Goal: Information Seeking & Learning: Stay updated

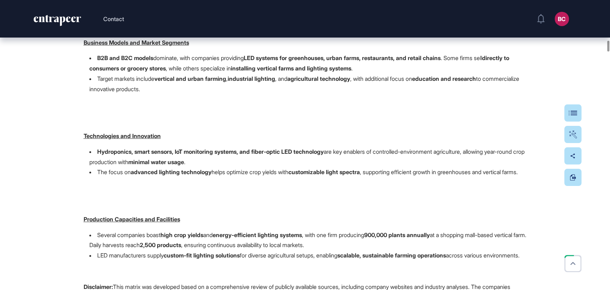
scroll to position [7269, 0]
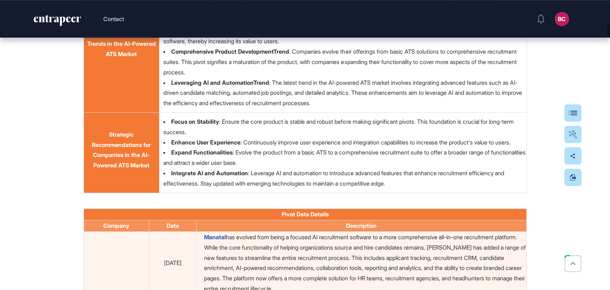
scroll to position [4210, 0]
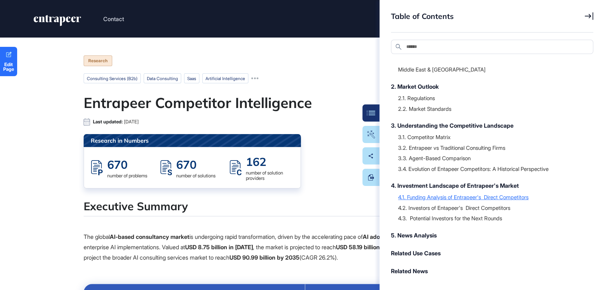
scroll to position [118, 0]
click at [451, 188] on div "4. Investment Landscape of Entrapeer's Market" at bounding box center [488, 185] width 195 height 9
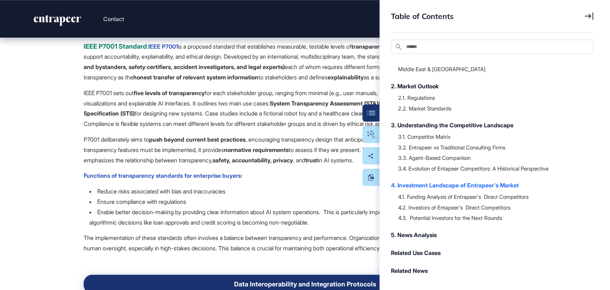
scroll to position [17566, 0]
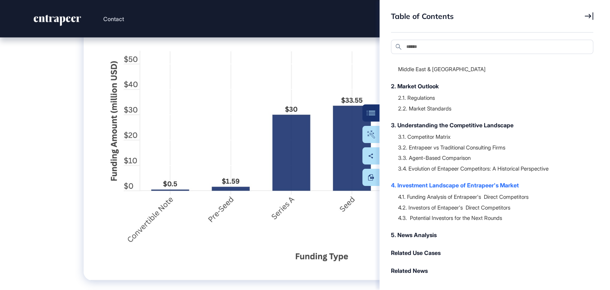
click at [590, 16] on icon at bounding box center [589, 17] width 9 height 8
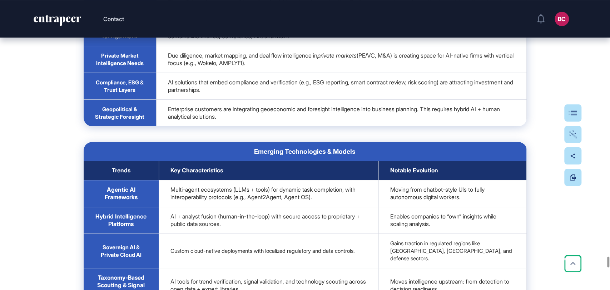
scroll to position [22120, 0]
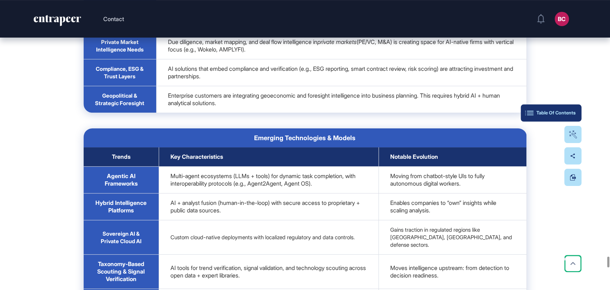
click at [573, 112] on div "Table Of Contents" at bounding box center [551, 113] width 49 height 6
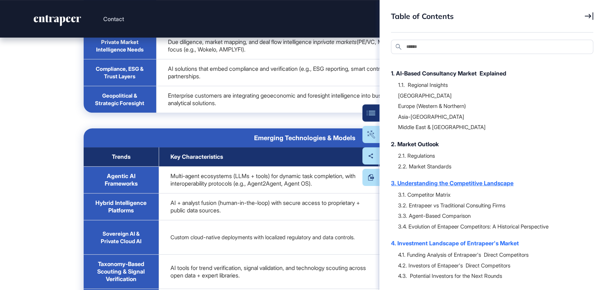
scroll to position [118, 0]
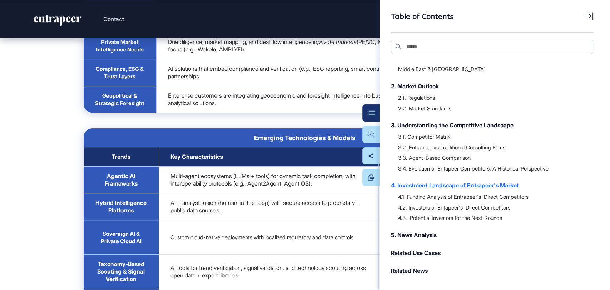
click at [444, 183] on div "4. Investment Landscape of Entrapeer's Market" at bounding box center [488, 185] width 195 height 9
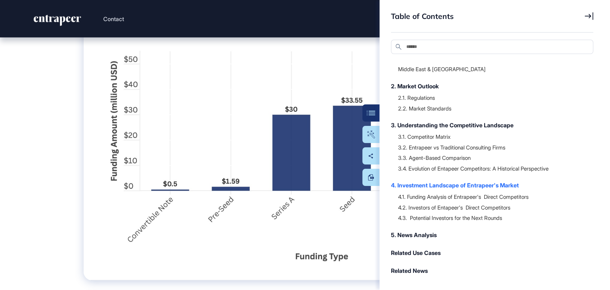
scroll to position [17566, 0]
click at [593, 18] on icon at bounding box center [589, 17] width 9 height 8
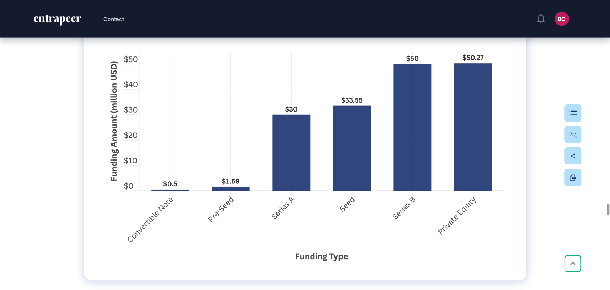
drag, startPoint x: 216, startPoint y: 51, endPoint x: 96, endPoint y: 53, distance: 120.1
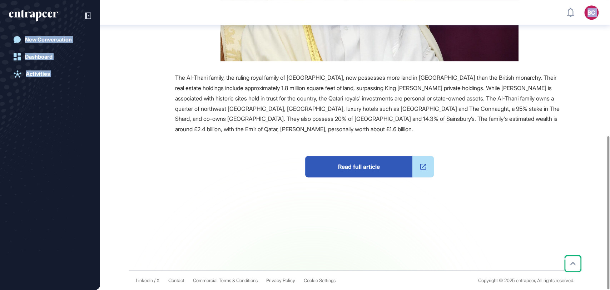
scroll to position [257, 0]
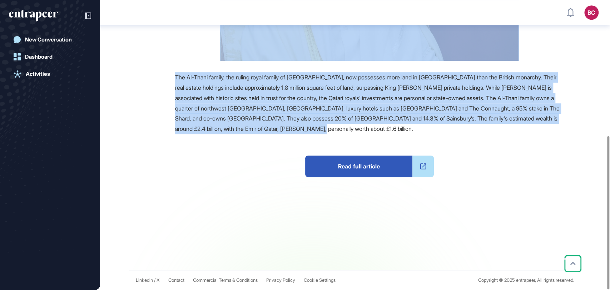
drag, startPoint x: 175, startPoint y: 80, endPoint x: 388, endPoint y: 129, distance: 218.6
click at [388, 129] on main "News August 11, 2025 Unrelated August 11, 2025 Unrelated investment real estate…" at bounding box center [356, 26] width 509 height 487
copy main "Meet The Foreign Royals Who Own More Property In London Than King Charles Refer…"
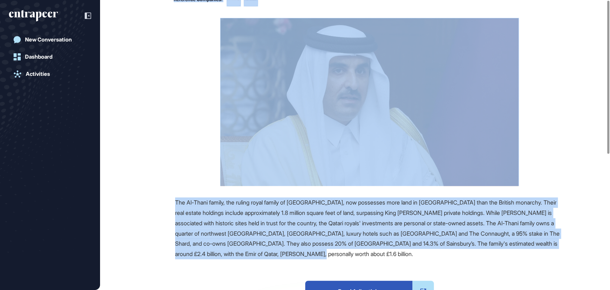
scroll to position [0, 0]
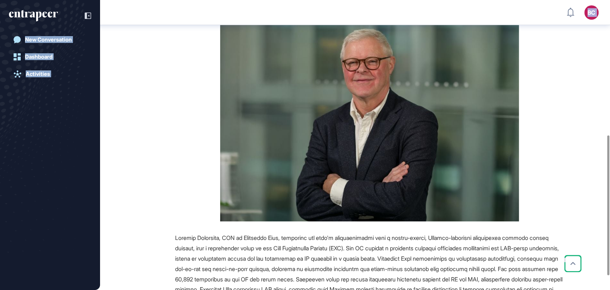
scroll to position [308, 0]
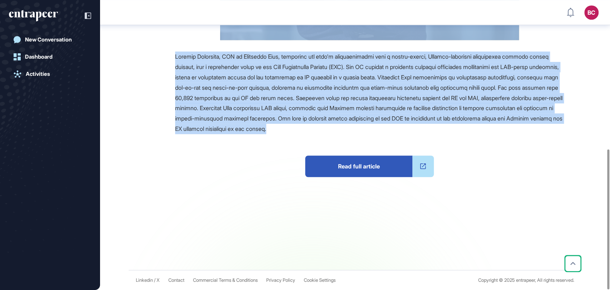
drag, startPoint x: 175, startPoint y: 81, endPoint x: 480, endPoint y: 131, distance: 308.9
click at [480, 131] on main "News August 11, 2025 Investment August 11, 2025 Investment e-commerce financing…" at bounding box center [356, 0] width 509 height 539
copy main "Gatehouse Bank CEO Talks About Shariah-Compliant Uk Property Investments For Gc…"
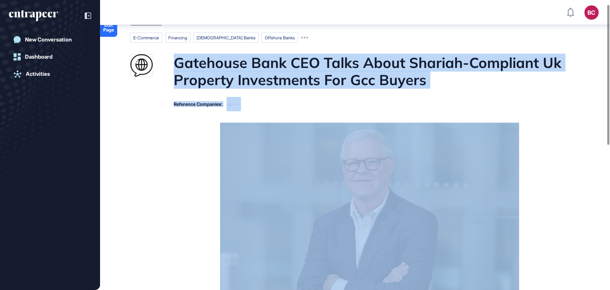
scroll to position [0, 0]
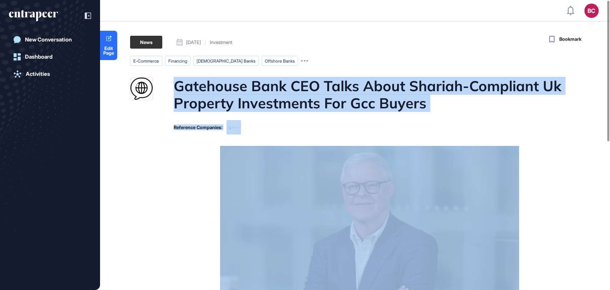
click at [199, 171] on figure at bounding box center [369, 245] width 389 height 199
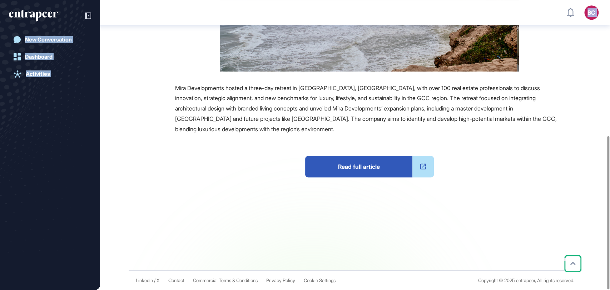
scroll to position [257, 0]
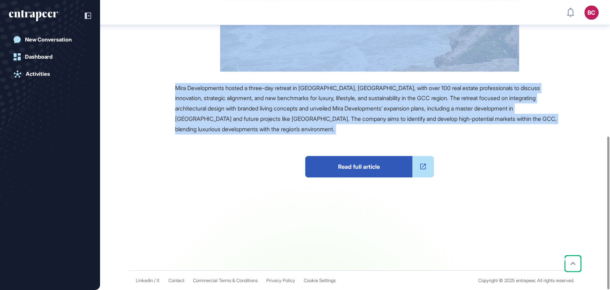
drag, startPoint x: 283, startPoint y: 122, endPoint x: 266, endPoint y: 147, distance: 30.5
click at [266, 147] on main "News August 12, 2025 Investment August 12, 2025 Investment investment real esta…" at bounding box center [356, 26] width 509 height 488
copy main "Mira Developments Eyes GCC Growth With Salalah Investment Reference Companies: …"
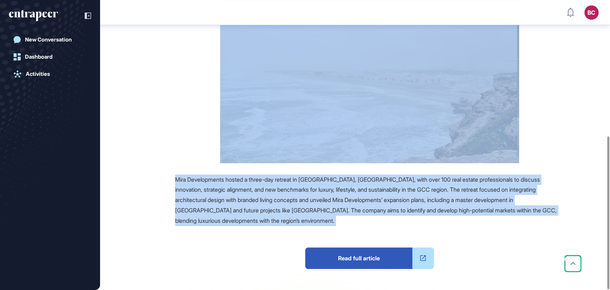
scroll to position [0, 0]
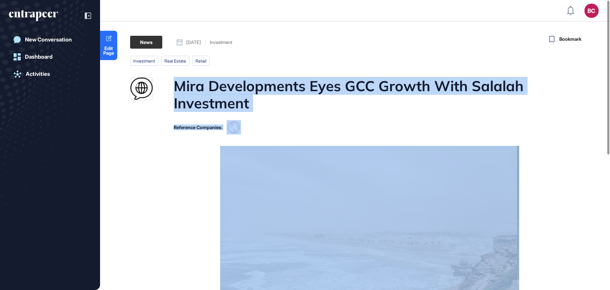
click at [195, 201] on figure at bounding box center [369, 235] width 389 height 179
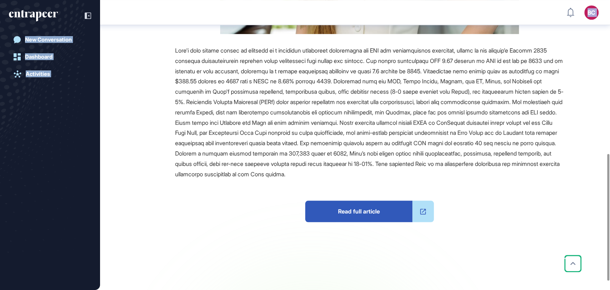
scroll to position [370, 0]
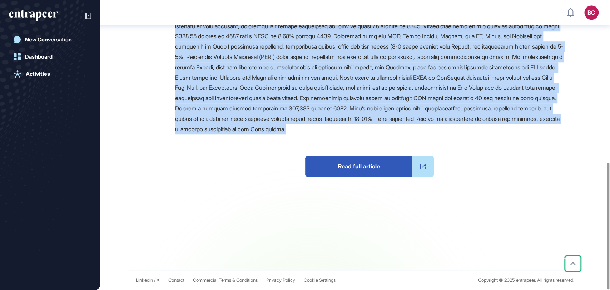
drag, startPoint x: 172, startPoint y: 83, endPoint x: 549, endPoint y: 127, distance: 379.9
copy main "Why GCC Investors Are Turning To [GEOGRAPHIC_DATA] For Property Opportunities R…"
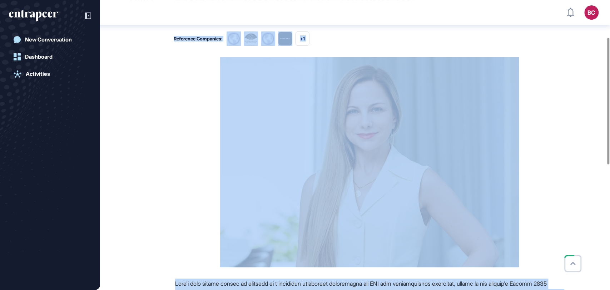
scroll to position [0, 0]
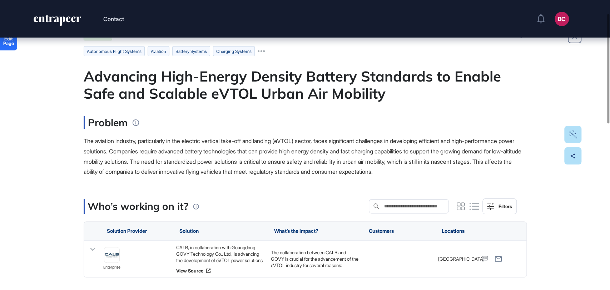
scroll to position [40, 0]
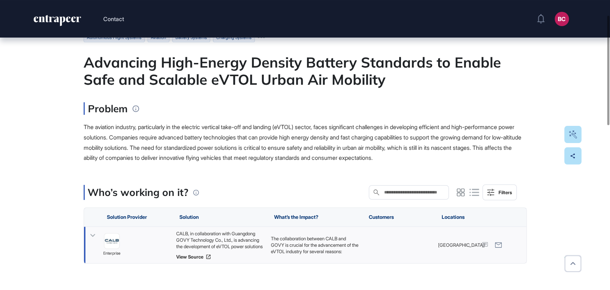
click at [214, 235] on div "CALB, in collaboration with Guangdong GOVY Technology Co., Ltd., is advancing t…" at bounding box center [220, 239] width 88 height 19
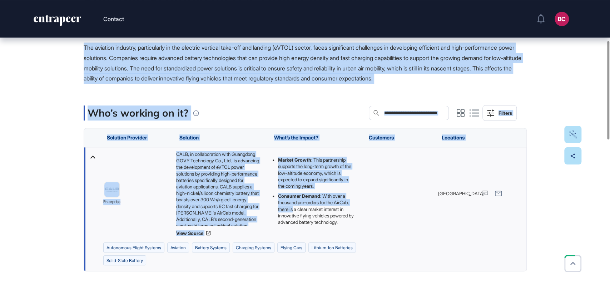
scroll to position [103, 0]
drag, startPoint x: 81, startPoint y: 65, endPoint x: 333, endPoint y: 231, distance: 302.0
copy main "Advancing High-Energy Density Battery Standards to Enable Safe and Scalable eVT…"
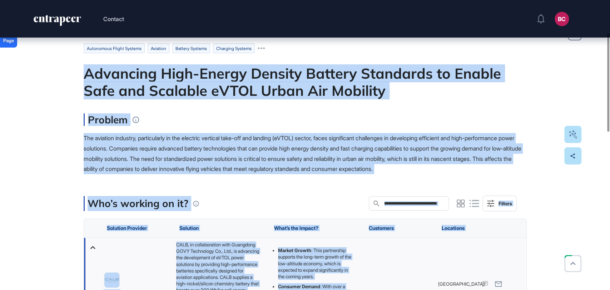
scroll to position [0, 0]
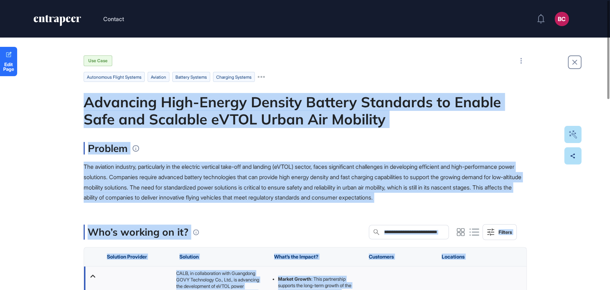
click at [283, 149] on div "Problem" at bounding box center [305, 148] width 443 height 13
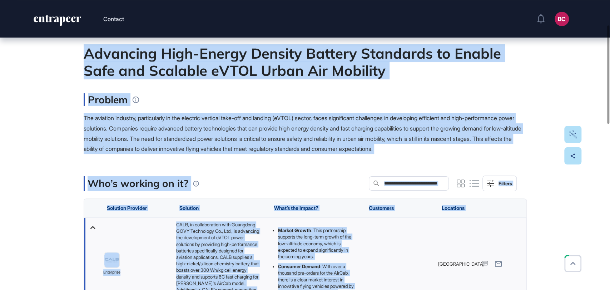
scroll to position [79, 0]
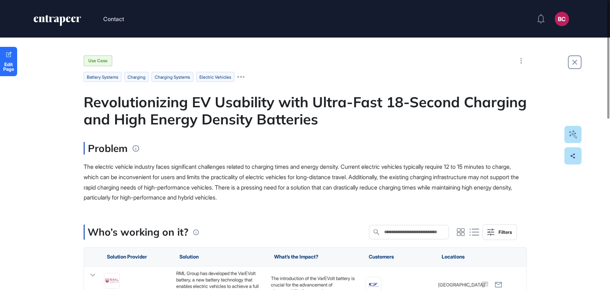
scroll to position [119, 0]
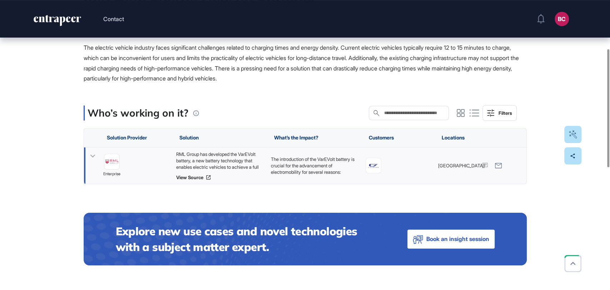
click at [229, 154] on div "RML Group has developed the VarEVolt battery, a new battery technology that ena…" at bounding box center [220, 160] width 88 height 19
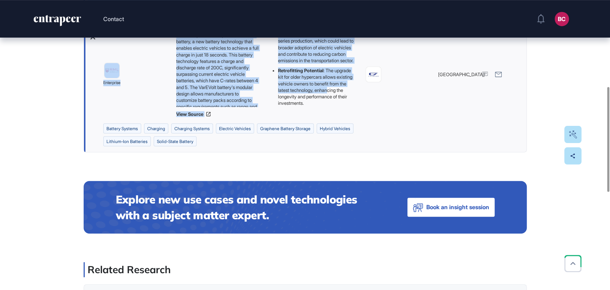
scroll to position [155, 0]
drag, startPoint x: 77, startPoint y: 98, endPoint x: 322, endPoint y: 103, distance: 244.5
click at [322, 103] on div "Edit Page Use Case Battery Systems Charging Charging Systems Electric Vehicles …" at bounding box center [305, 169] width 610 height 740
copy main "Revolutionizing EV Usability with Ultra-Fast 18-Second Charging and High Energy…"
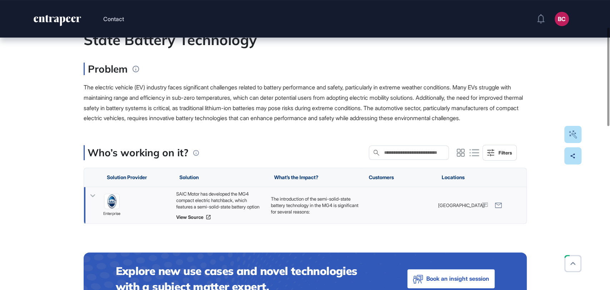
click at [202, 209] on div "SAIC Motor has developed the MG4 compact electric hatchback, which features a s…" at bounding box center [220, 200] width 88 height 19
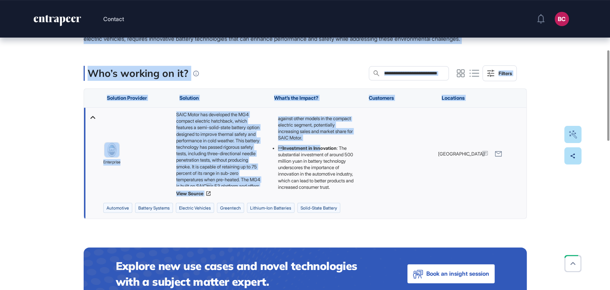
scroll to position [168, 0]
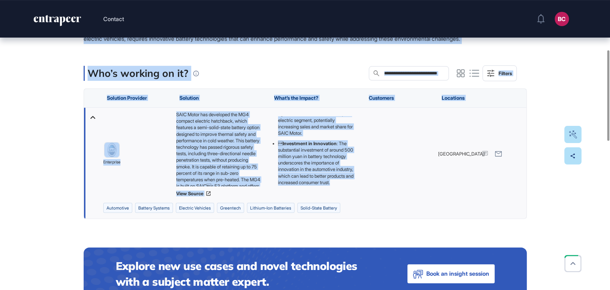
drag, startPoint x: 84, startPoint y: 52, endPoint x: 339, endPoint y: 192, distance: 290.8
click at [339, 192] on main "Use Case automotive Battery Systems Electric Vehicles greentech Advancing EV Sa…" at bounding box center [305, 280] width 443 height 767
copy main "Advancing EV Safety and Cold-Weather Range with Semi-Solid-State Battery Techno…"
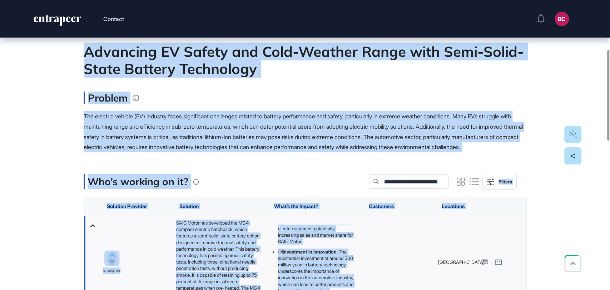
scroll to position [0, 0]
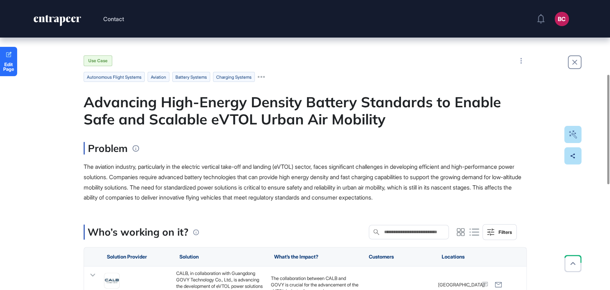
scroll to position [198, 0]
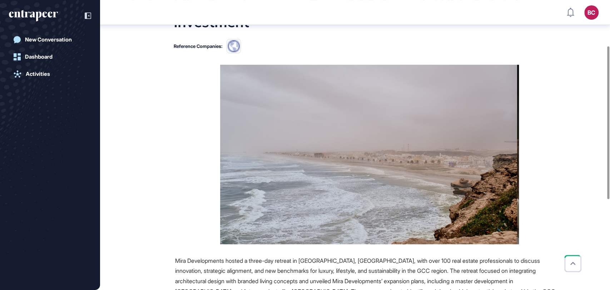
scroll to position [86, 0]
